Goal: Task Accomplishment & Management: Manage account settings

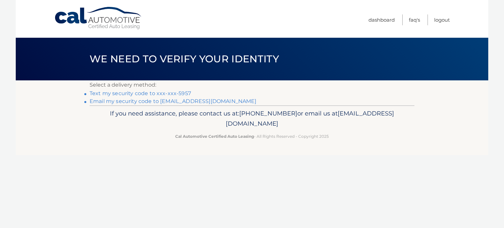
click at [179, 92] on link "Text my security code to xxx-xxx-5957" at bounding box center [140, 93] width 101 height 6
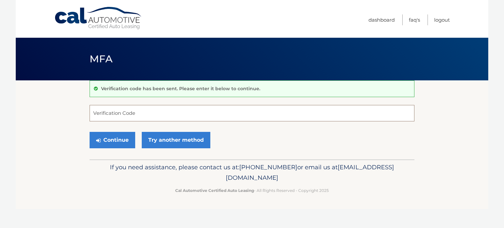
click at [149, 113] on input "Verification Code" at bounding box center [252, 113] width 325 height 16
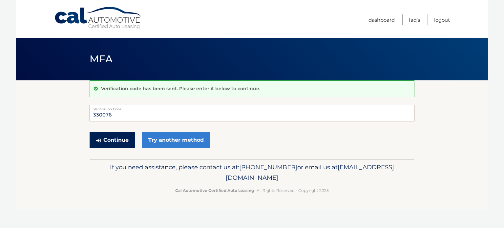
type input "330076"
click at [109, 143] on button "Continue" at bounding box center [113, 140] width 46 height 16
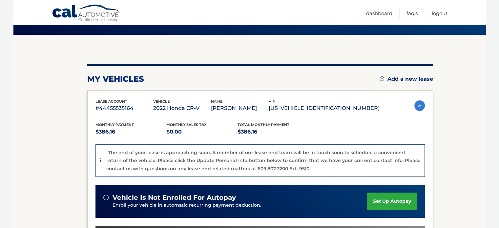
scroll to position [45, 0]
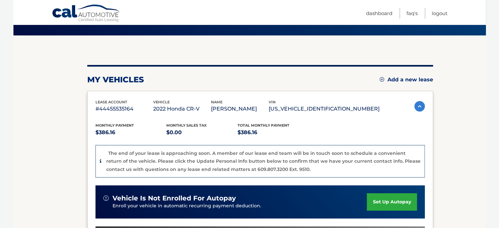
click at [380, 79] on img at bounding box center [382, 79] width 5 height 5
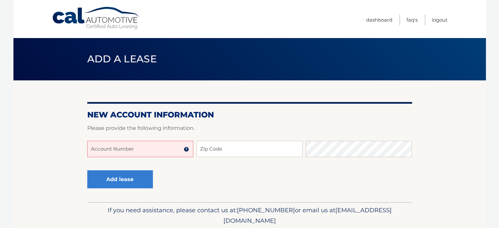
click at [150, 150] on input "Account Number" at bounding box center [140, 149] width 106 height 16
type input "44455969358"
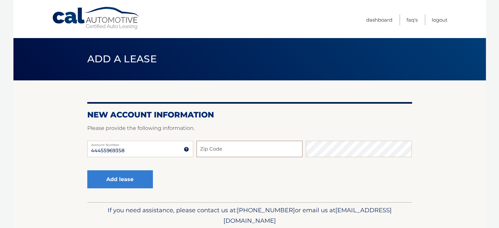
click at [253, 154] on input "Zip Code" at bounding box center [250, 149] width 106 height 16
type input "10502"
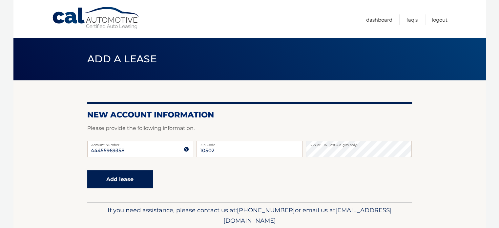
click at [121, 179] on button "Add lease" at bounding box center [120, 179] width 66 height 18
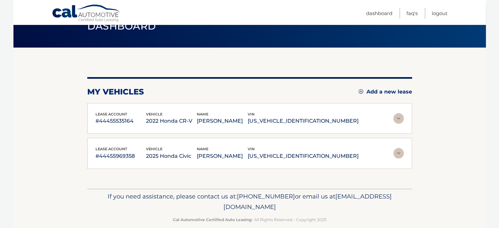
scroll to position [42, 0]
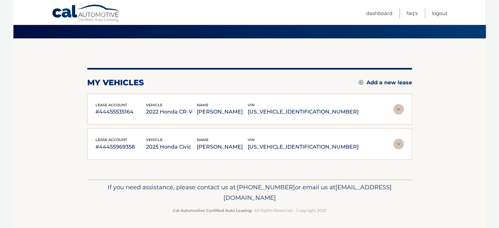
click at [401, 144] on img at bounding box center [399, 144] width 11 height 11
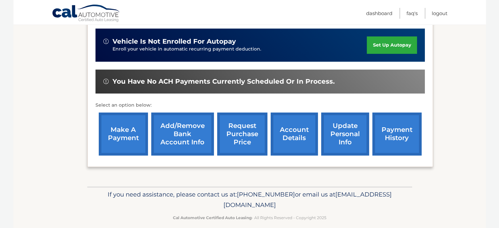
scroll to position [204, 0]
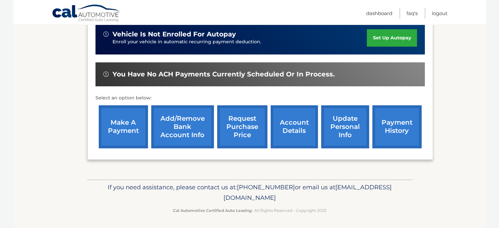
click at [394, 123] on link "payment history" at bounding box center [397, 126] width 49 height 43
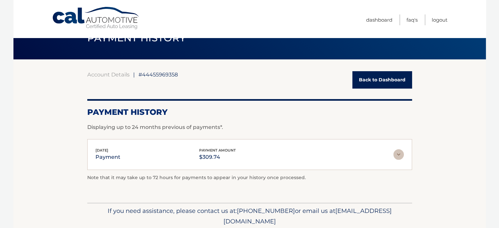
scroll to position [45, 0]
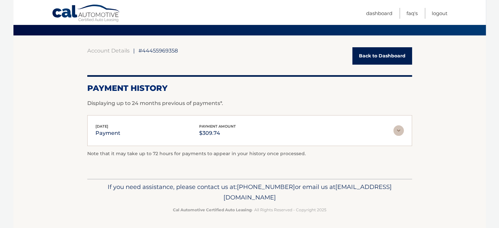
click at [384, 55] on link "Back to Dashboard" at bounding box center [383, 55] width 60 height 17
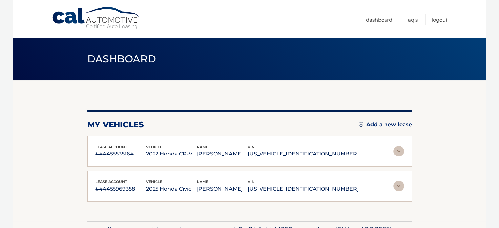
click at [111, 188] on p "#44455969358" at bounding box center [121, 189] width 51 height 9
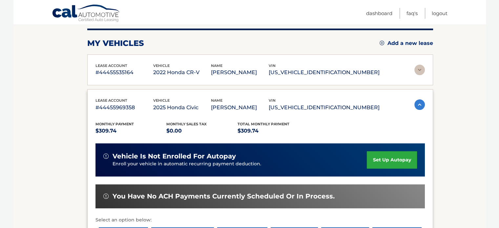
scroll to position [99, 0]
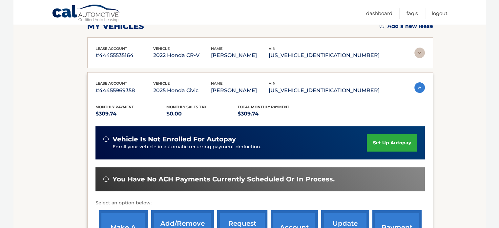
click at [385, 144] on link "set up autopay" at bounding box center [392, 142] width 50 height 17
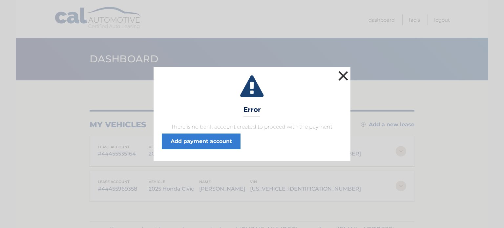
click at [348, 75] on button "×" at bounding box center [343, 75] width 13 height 13
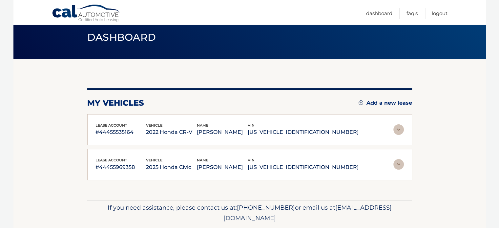
scroll to position [42, 0]
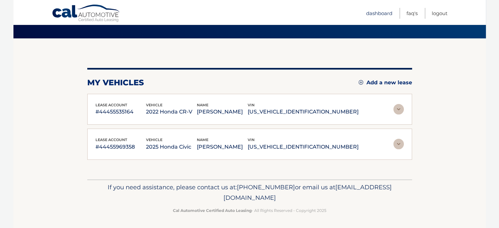
click at [385, 13] on link "Dashboard" at bounding box center [379, 13] width 26 height 11
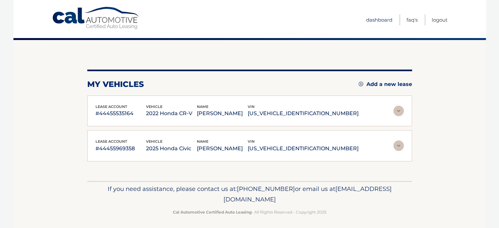
scroll to position [42, 0]
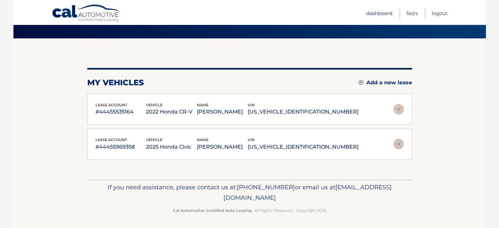
click at [380, 13] on link "Dashboard" at bounding box center [379, 13] width 26 height 11
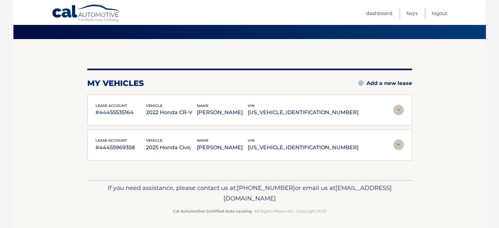
scroll to position [42, 0]
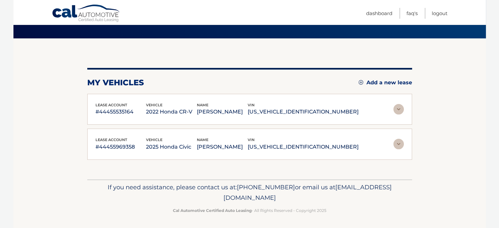
click at [400, 109] on img at bounding box center [399, 109] width 11 height 11
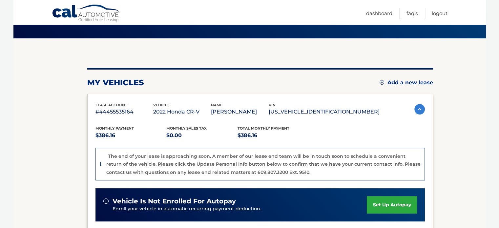
click at [387, 202] on link "set up autopay" at bounding box center [392, 204] width 50 height 17
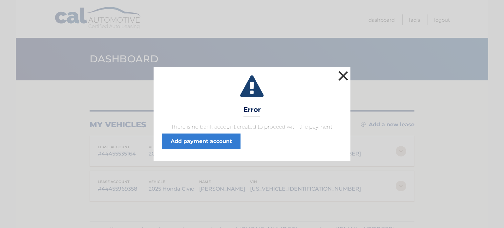
click at [345, 74] on button "×" at bounding box center [343, 75] width 13 height 13
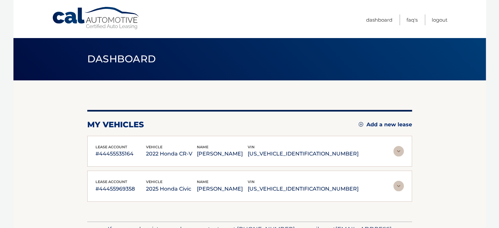
click at [124, 23] on link "Cal Automotive" at bounding box center [96, 18] width 89 height 23
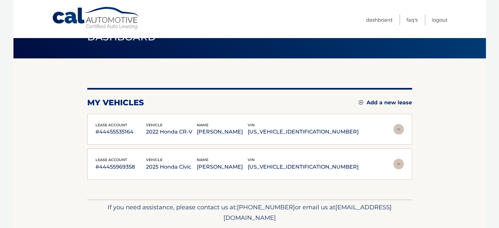
scroll to position [42, 0]
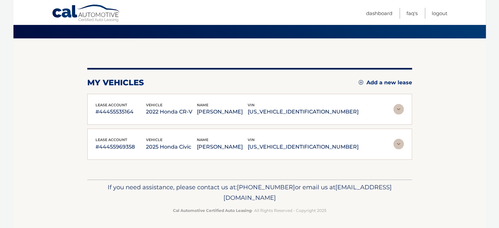
click at [401, 143] on img at bounding box center [399, 144] width 11 height 11
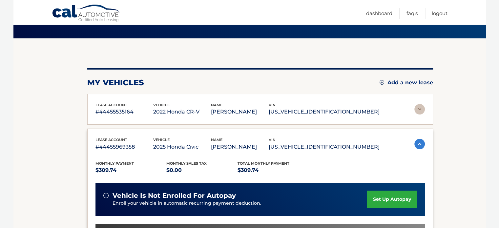
click at [384, 199] on link "set up autopay" at bounding box center [392, 199] width 50 height 17
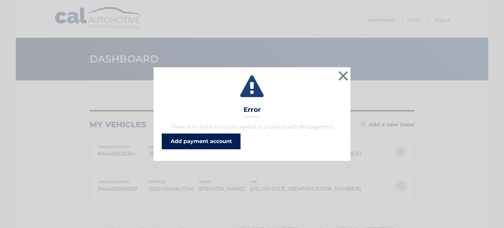
click at [212, 142] on link "Add payment account" at bounding box center [201, 142] width 79 height 16
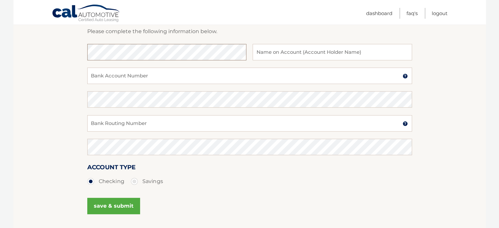
scroll to position [33, 0]
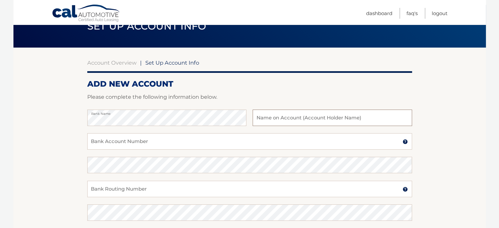
click at [382, 120] on input "text" at bounding box center [332, 118] width 159 height 16
type input "Steven Grosso"
click at [169, 144] on input "Bank Account Number" at bounding box center [249, 141] width 325 height 16
type input "0097074961"
click at [171, 193] on input "Bank Routing Number" at bounding box center [249, 189] width 325 height 16
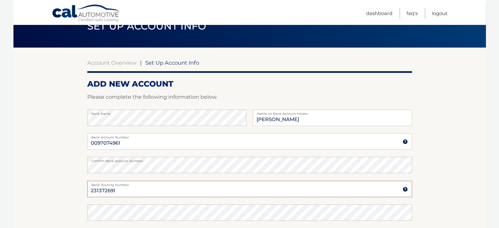
scroll to position [66, 0]
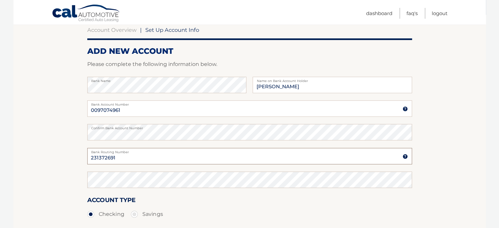
type input "231372691"
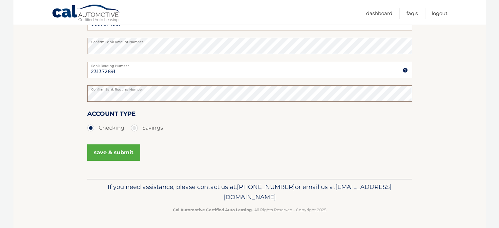
scroll to position [152, 0]
click at [120, 152] on button "save & submit" at bounding box center [113, 152] width 53 height 16
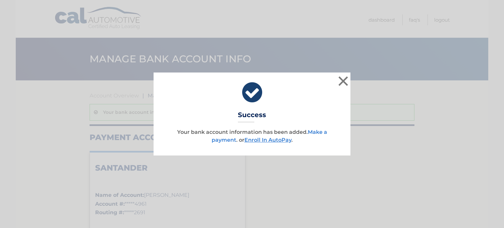
click at [321, 130] on link "Make a payment" at bounding box center [270, 136] width 116 height 14
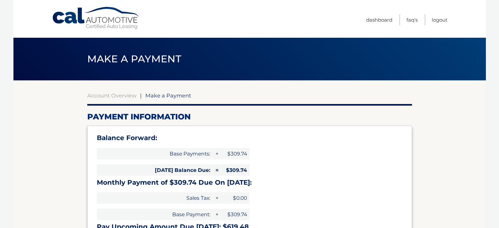
select select "Y2NhMzNmMDMtNzRiNi00MzJmLTk0OTUtOTdlNDE5YmI4YmU2"
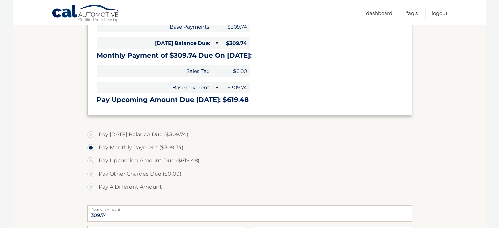
scroll to position [131, 0]
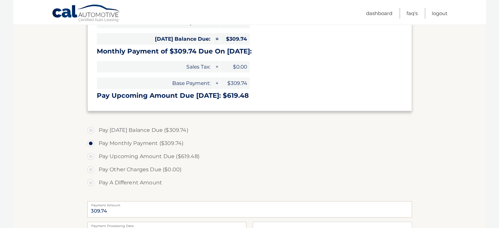
click at [92, 131] on label "Pay Today's Balance Due ($309.74)" at bounding box center [249, 130] width 325 height 13
click at [92, 131] on input "Pay Today's Balance Due ($309.74)" at bounding box center [93, 129] width 7 height 11
radio input "true"
click at [91, 144] on label "Pay Monthly Payment ($309.74)" at bounding box center [249, 143] width 325 height 13
click at [91, 144] on input "Pay Monthly Payment ($309.74)" at bounding box center [93, 142] width 7 height 11
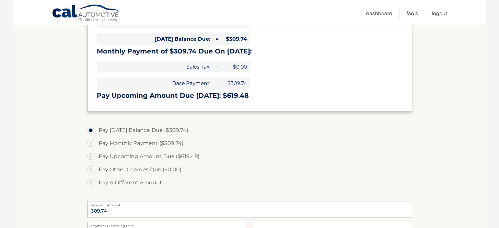
radio input "true"
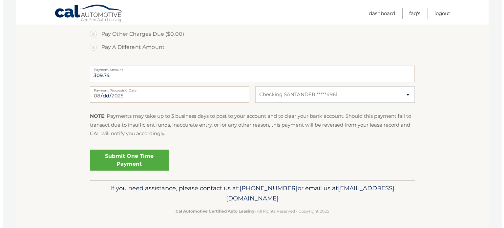
scroll to position [268, 0]
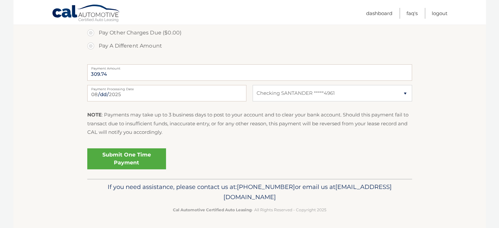
click at [127, 157] on link "Submit One Time Payment" at bounding box center [126, 158] width 79 height 21
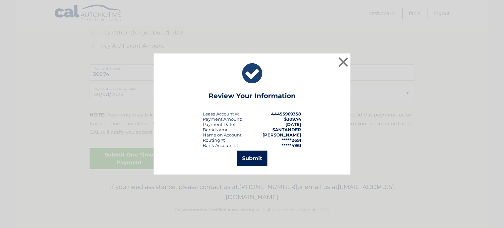
click at [256, 162] on button "Submit" at bounding box center [252, 159] width 31 height 16
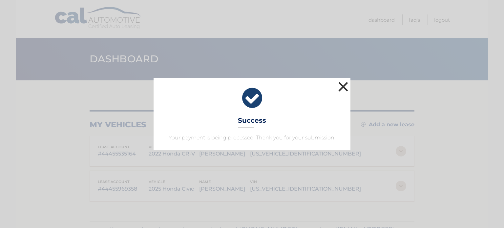
click at [344, 88] on button "×" at bounding box center [343, 86] width 13 height 13
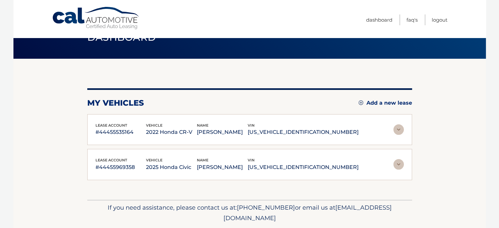
scroll to position [42, 0]
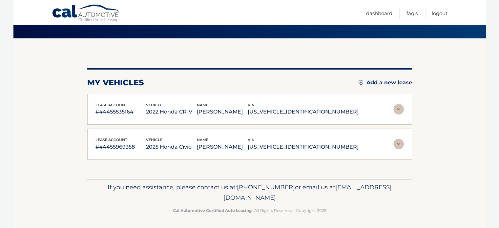
click at [402, 146] on img at bounding box center [399, 144] width 11 height 11
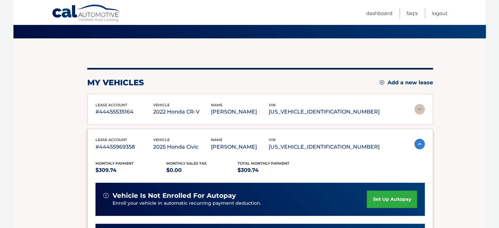
click at [392, 201] on link "set up autopay" at bounding box center [392, 199] width 50 height 17
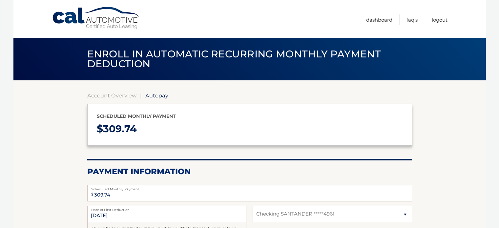
select select "Y2NhMzNmMDMtNzRiNi00MzJmLTk0OTUtOTdlNDE5YmI4YmU2"
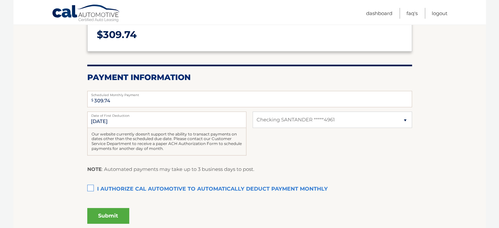
scroll to position [99, 0]
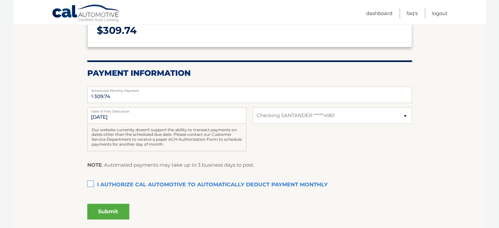
click at [93, 183] on label "I authorize cal automotive to automatically deduct payment monthly This checkbo…" at bounding box center [249, 185] width 325 height 13
click at [0, 0] on input "I authorize cal automotive to automatically deduct payment monthly This checkbo…" at bounding box center [0, 0] width 0 height 0
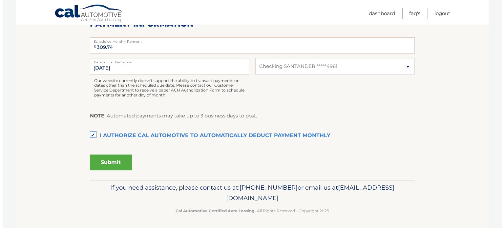
scroll to position [148, 0]
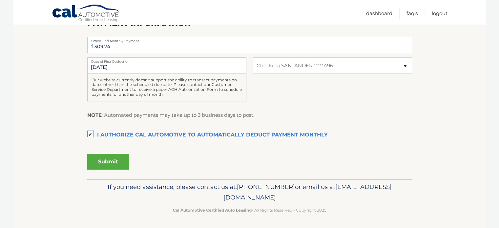
click at [114, 162] on button "Submit" at bounding box center [108, 162] width 42 height 16
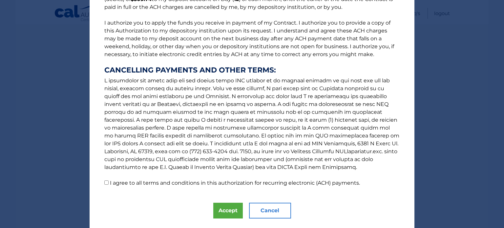
scroll to position [90, 0]
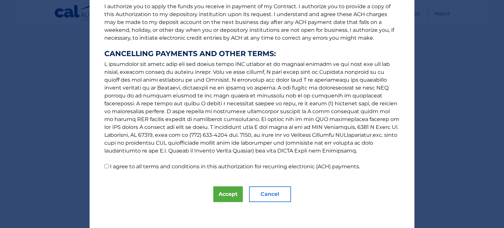
click at [104, 166] on input "I agree to all terms and conditions in this authorization for recurring electro…" at bounding box center [106, 166] width 4 height 4
checkbox input "true"
click at [222, 195] on button "Accept" at bounding box center [228, 195] width 30 height 16
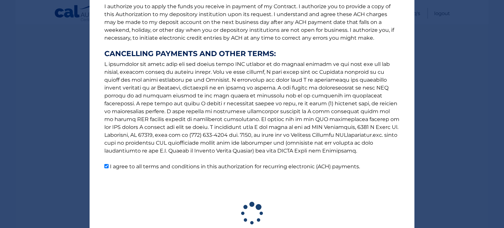
scroll to position [130, 0]
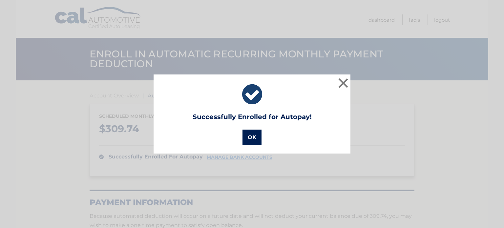
click at [253, 138] on button "OK" at bounding box center [252, 138] width 19 height 16
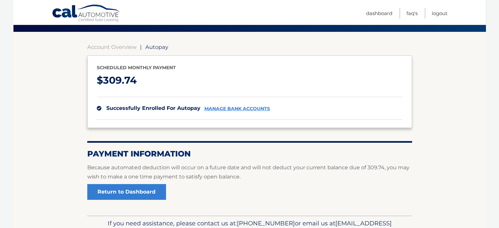
scroll to position [85, 0]
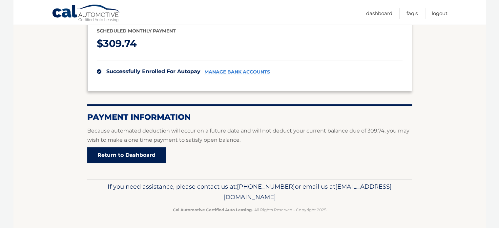
click at [157, 155] on link "Return to Dashboard" at bounding box center [126, 155] width 79 height 16
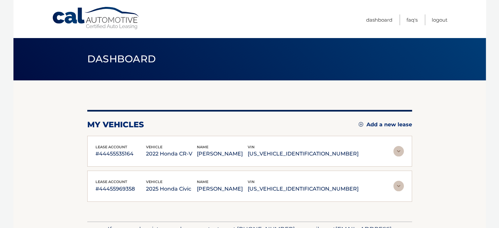
click at [397, 150] on img at bounding box center [399, 151] width 11 height 11
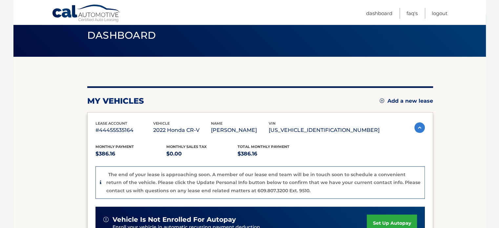
scroll to position [99, 0]
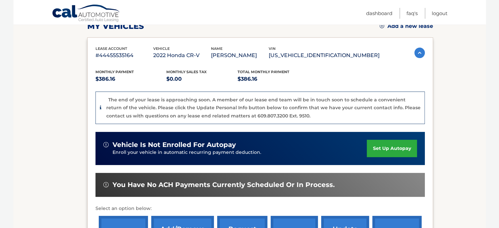
click at [391, 149] on link "set up autopay" at bounding box center [392, 148] width 50 height 17
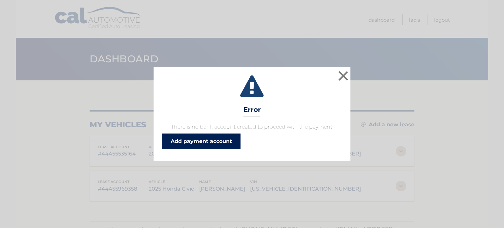
click at [218, 144] on link "Add payment account" at bounding box center [201, 142] width 79 height 16
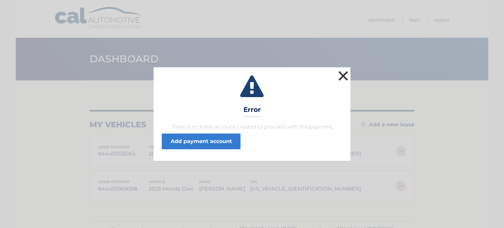
click at [344, 79] on button "×" at bounding box center [343, 75] width 13 height 13
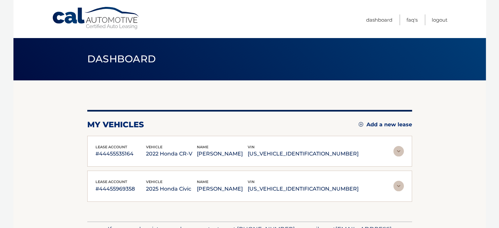
click at [449, 18] on div "Cal Automotive Menu Dashboard FAQ's Logout" at bounding box center [249, 19] width 473 height 38
click at [442, 20] on link "Logout" at bounding box center [440, 19] width 16 height 11
